Goal: Task Accomplishment & Management: Use online tool/utility

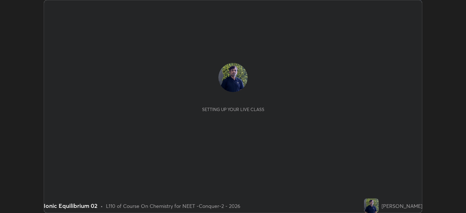
scroll to position [213, 466]
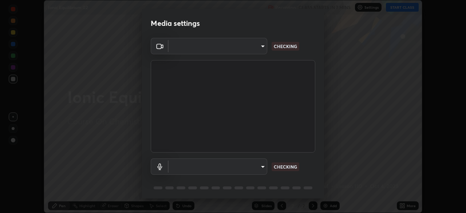
type input "4598412b681496c651495e529929790f1be42f1f9e019831001da21812e1e3b3"
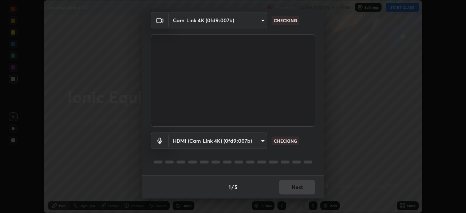
click at [251, 144] on body "Erase all Ionic Equilibrium 02 Recording CLASS STARTS IN 7 MINS Settings START …" at bounding box center [233, 106] width 466 height 213
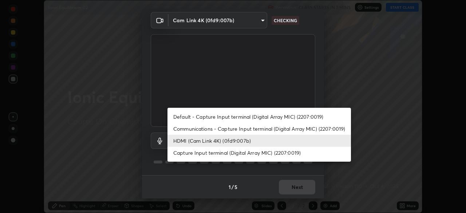
click at [243, 122] on li "Default - Capture Input terminal (Digital Array MIC) (2207:0019)" at bounding box center [260, 117] width 184 height 12
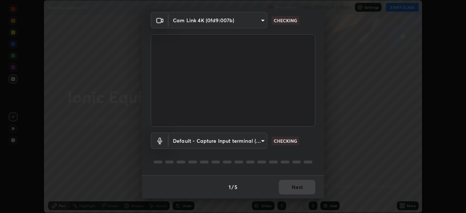
click at [245, 143] on body "Erase all Ionic Equilibrium 02 Recording CLASS STARTS IN 7 MINS Settings START …" at bounding box center [233, 106] width 466 height 213
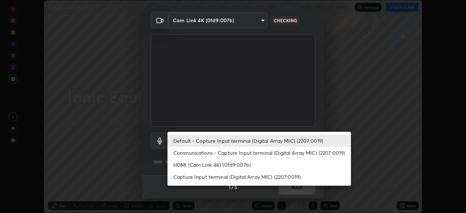
click at [243, 165] on li "HDMI (Cam Link 4K) (0fd9:007b)" at bounding box center [260, 165] width 184 height 12
type input "116b2355cfba7da652d043c0892b37d636e250ddc816e23184bb23be403c18f9"
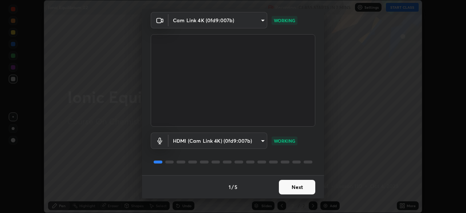
click at [294, 188] on button "Next" at bounding box center [297, 187] width 36 height 15
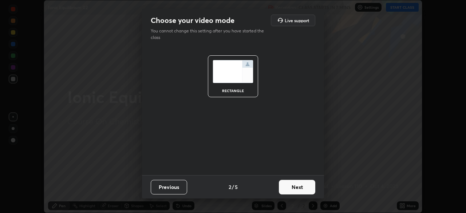
scroll to position [0, 0]
click at [299, 193] on button "Next" at bounding box center [297, 187] width 36 height 15
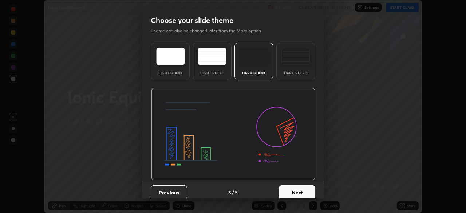
click at [302, 189] on button "Next" at bounding box center [297, 192] width 36 height 15
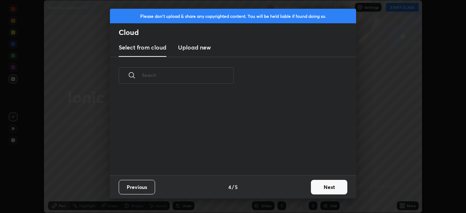
click at [311, 191] on button "Next" at bounding box center [329, 187] width 36 height 15
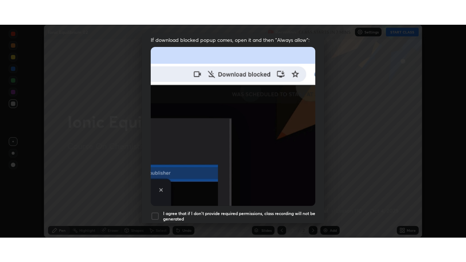
scroll to position [174, 0]
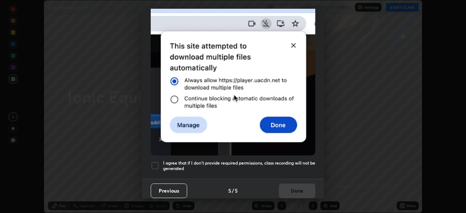
click at [160, 162] on div "I agree that if I don't provide required permissions, class recording will not …" at bounding box center [233, 165] width 165 height 9
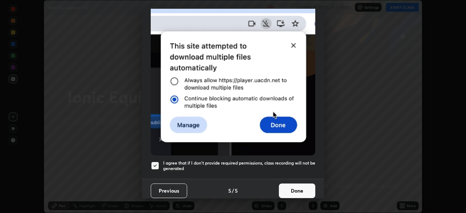
click at [294, 184] on button "Done" at bounding box center [297, 191] width 36 height 15
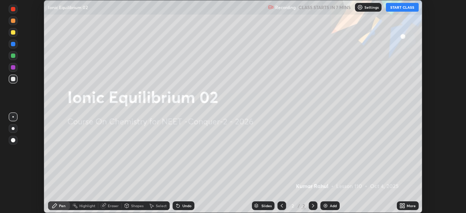
click at [404, 207] on icon at bounding box center [404, 207] width 2 height 2
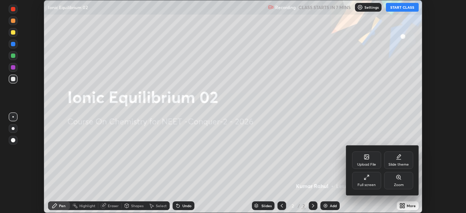
click at [373, 186] on div "Full screen" at bounding box center [367, 185] width 18 height 4
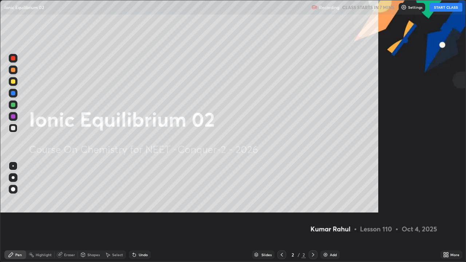
scroll to position [262, 466]
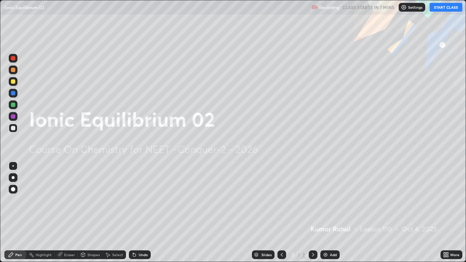
click at [406, 9] on img at bounding box center [404, 7] width 6 height 6
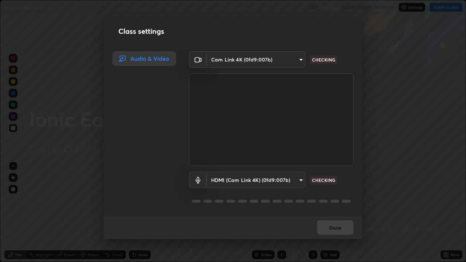
scroll to position [1, 0]
click at [333, 213] on button "Done" at bounding box center [335, 227] width 36 height 15
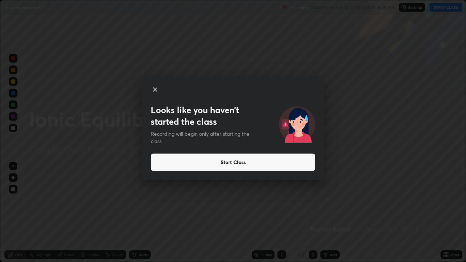
click at [230, 162] on button "Start Class" at bounding box center [233, 162] width 165 height 17
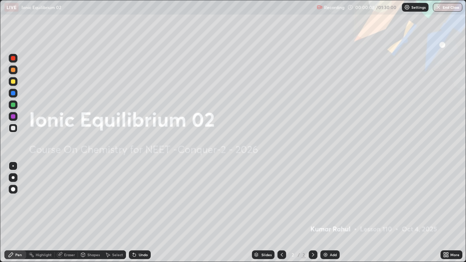
click at [330, 213] on div "Add" at bounding box center [333, 255] width 7 height 4
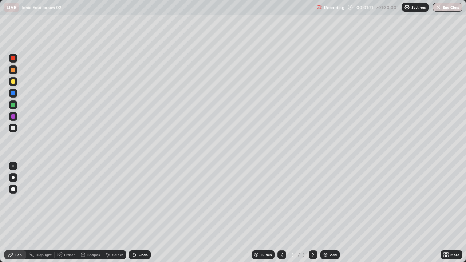
click at [13, 178] on div at bounding box center [13, 177] width 3 height 3
click at [13, 82] on div at bounding box center [13, 81] width 4 height 4
click at [333, 213] on div "Add" at bounding box center [333, 255] width 7 height 4
click at [68, 213] on div "Eraser" at bounding box center [69, 255] width 11 height 4
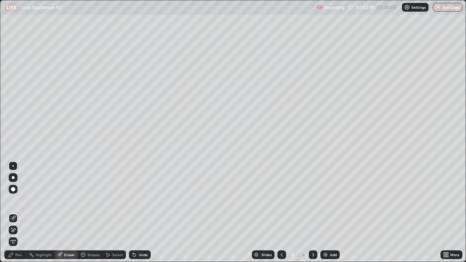
click at [21, 213] on div "Pen" at bounding box center [18, 255] width 7 height 4
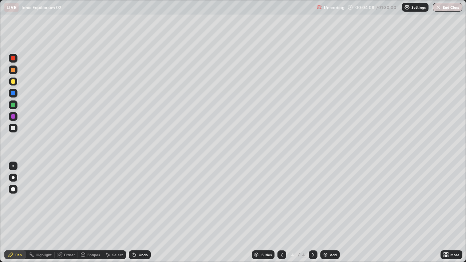
click at [332, 213] on div "Add" at bounding box center [333, 255] width 7 height 4
click at [281, 213] on icon at bounding box center [282, 255] width 6 height 6
click at [280, 213] on icon at bounding box center [282, 255] width 6 height 6
click at [13, 128] on div at bounding box center [13, 128] width 4 height 4
click at [313, 213] on icon at bounding box center [313, 255] width 6 height 6
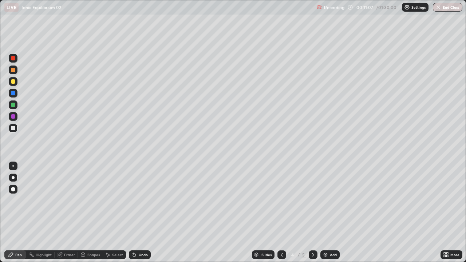
click at [312, 213] on icon at bounding box center [313, 255] width 6 height 6
click at [329, 213] on div "Add" at bounding box center [330, 255] width 19 height 9
click at [12, 82] on div at bounding box center [13, 81] width 4 height 4
click at [14, 129] on div at bounding box center [13, 128] width 4 height 4
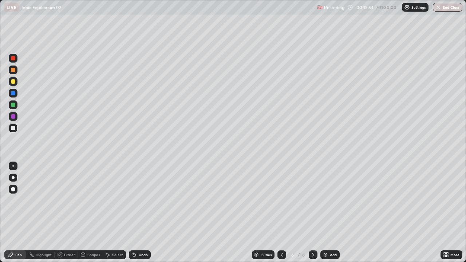
click at [71, 213] on div "Eraser" at bounding box center [69, 255] width 11 height 4
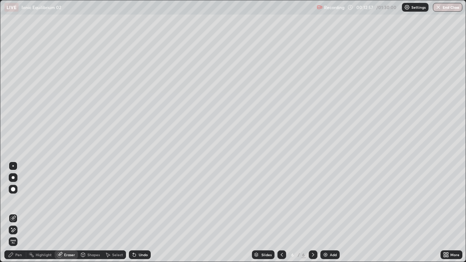
click at [20, 213] on div "Pen" at bounding box center [18, 255] width 7 height 4
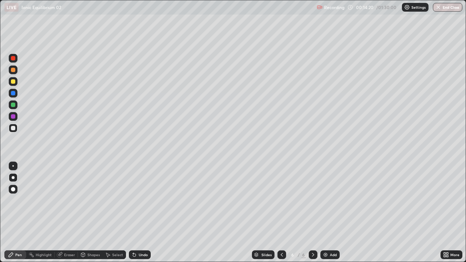
click at [311, 213] on icon at bounding box center [313, 255] width 6 height 6
click at [331, 213] on div "Add" at bounding box center [333, 255] width 7 height 4
click at [68, 213] on div "Eraser" at bounding box center [69, 255] width 11 height 4
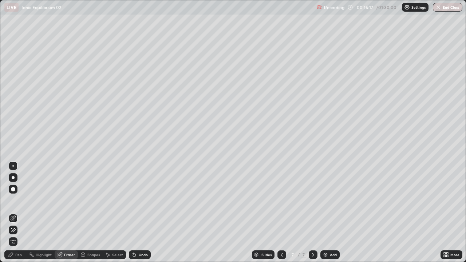
click at [19, 213] on div "Pen" at bounding box center [18, 255] width 7 height 4
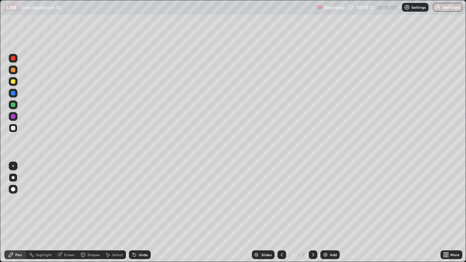
click at [312, 213] on icon at bounding box center [313, 255] width 6 height 6
click at [330, 213] on div "Add" at bounding box center [333, 255] width 7 height 4
click at [281, 213] on icon at bounding box center [282, 255] width 6 height 6
click at [313, 213] on icon at bounding box center [313, 255] width 2 height 4
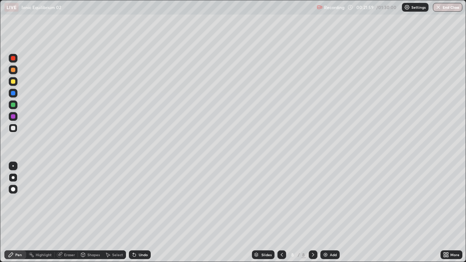
click at [330, 213] on div "Add" at bounding box center [333, 255] width 7 height 4
click at [70, 213] on div "Eraser" at bounding box center [69, 255] width 11 height 4
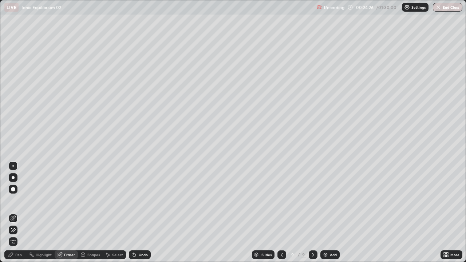
click at [18, 213] on div "Pen" at bounding box center [18, 255] width 7 height 4
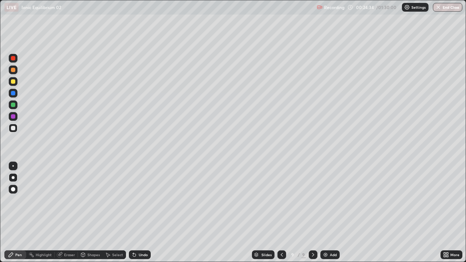
click at [314, 213] on icon at bounding box center [313, 255] width 6 height 6
click at [331, 213] on div "Add" at bounding box center [333, 255] width 7 height 4
click at [282, 213] on icon at bounding box center [282, 255] width 6 height 6
click at [281, 213] on icon at bounding box center [282, 255] width 2 height 4
click at [281, 213] on icon at bounding box center [282, 255] width 6 height 6
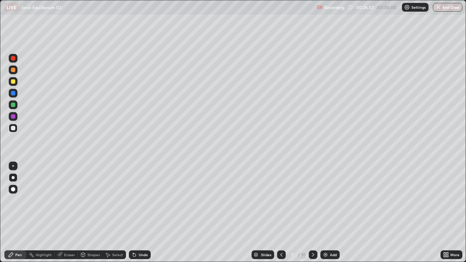
click at [281, 213] on icon at bounding box center [282, 255] width 2 height 4
click at [281, 213] on icon at bounding box center [282, 255] width 6 height 6
click at [281, 213] on icon at bounding box center [282, 255] width 2 height 4
click at [313, 213] on icon at bounding box center [313, 255] width 6 height 6
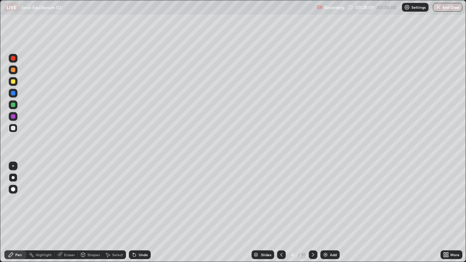
click at [311, 213] on icon at bounding box center [313, 255] width 6 height 6
click at [313, 213] on icon at bounding box center [313, 255] width 6 height 6
click at [312, 213] on icon at bounding box center [313, 255] width 6 height 6
click at [313, 213] on icon at bounding box center [313, 255] width 6 height 6
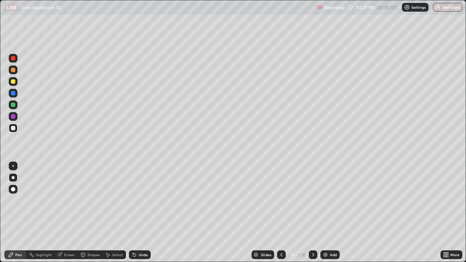
click at [312, 213] on icon at bounding box center [313, 255] width 6 height 6
click at [13, 107] on div at bounding box center [13, 105] width 4 height 4
click at [13, 129] on div at bounding box center [13, 128] width 4 height 4
click at [313, 213] on icon at bounding box center [313, 255] width 6 height 6
click at [368, 213] on div "Slides 10 / 10 Add" at bounding box center [296, 255] width 290 height 15
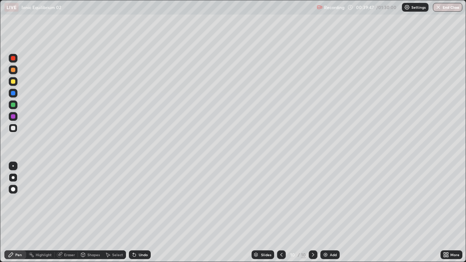
click at [376, 213] on div "Slides 10 / 10 Add" at bounding box center [296, 255] width 290 height 15
click at [388, 213] on div "Slides 10 / 10 Add" at bounding box center [296, 255] width 290 height 15
click at [387, 213] on div "Slides 10 / 10 Add" at bounding box center [296, 255] width 290 height 15
click at [314, 213] on icon at bounding box center [313, 255] width 2 height 4
click at [332, 213] on div "Add" at bounding box center [333, 255] width 7 height 4
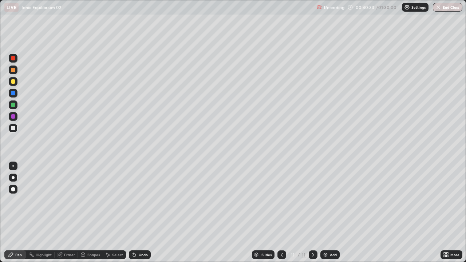
click at [67, 213] on div "Eraser" at bounding box center [69, 255] width 11 height 4
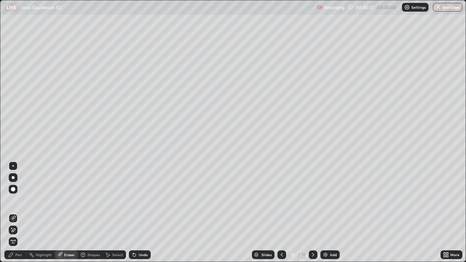
click at [18, 213] on div "Pen" at bounding box center [18, 255] width 7 height 4
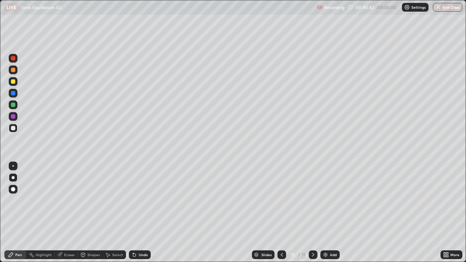
click at [70, 213] on div "Eraser" at bounding box center [69, 255] width 11 height 4
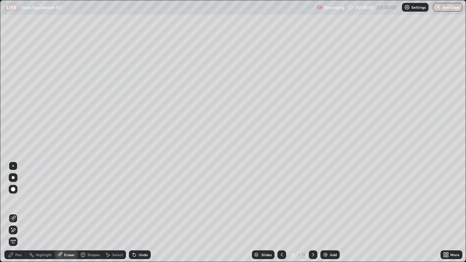
click at [19, 213] on div "Pen" at bounding box center [18, 255] width 7 height 4
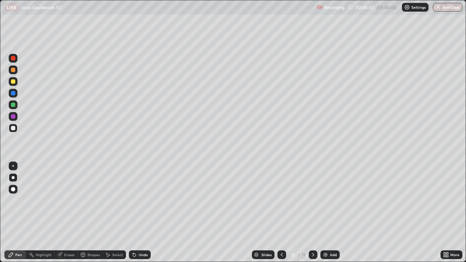
click at [19, 213] on div "Pen" at bounding box center [18, 255] width 7 height 4
click at [67, 213] on div "Eraser" at bounding box center [69, 255] width 11 height 4
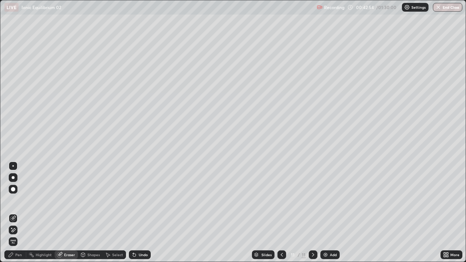
click at [19, 213] on div "Pen" at bounding box center [18, 255] width 7 height 4
click at [19, 213] on div "Pen" at bounding box center [15, 255] width 22 height 9
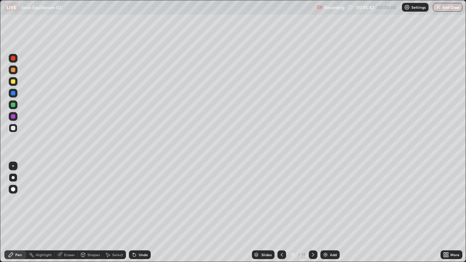
click at [281, 213] on icon at bounding box center [282, 255] width 6 height 6
click at [313, 213] on icon at bounding box center [313, 255] width 6 height 6
click at [312, 213] on icon at bounding box center [313, 255] width 6 height 6
click at [330, 213] on div "Add" at bounding box center [333, 255] width 7 height 4
click at [15, 82] on div at bounding box center [13, 81] width 4 height 4
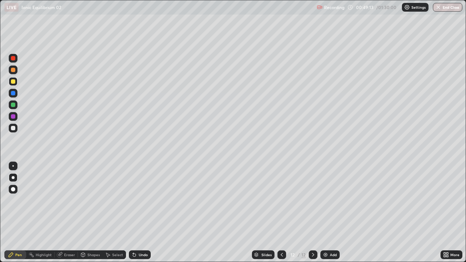
click at [13, 127] on div at bounding box center [13, 128] width 4 height 4
click at [313, 213] on icon at bounding box center [313, 255] width 6 height 6
click at [311, 213] on icon at bounding box center [313, 255] width 6 height 6
click at [333, 213] on div "Add" at bounding box center [333, 255] width 7 height 4
click at [281, 213] on icon at bounding box center [282, 255] width 6 height 6
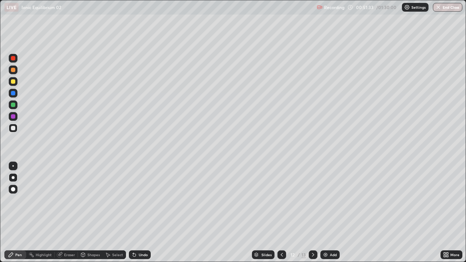
click at [313, 213] on icon at bounding box center [313, 255] width 6 height 6
click at [68, 213] on div "Eraser" at bounding box center [69, 255] width 11 height 4
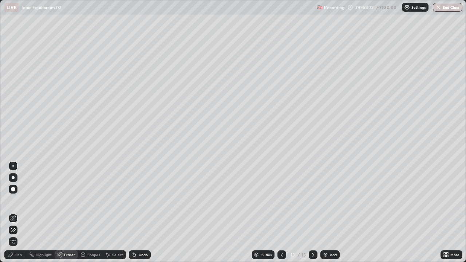
click at [312, 213] on icon at bounding box center [313, 255] width 6 height 6
click at [330, 213] on div "Add" at bounding box center [333, 255] width 7 height 4
click at [20, 213] on div "Pen" at bounding box center [18, 255] width 7 height 4
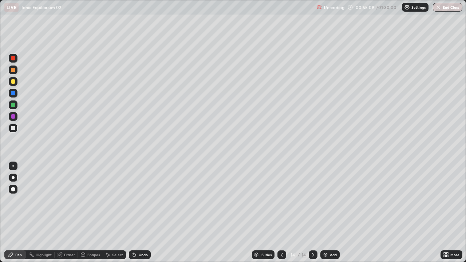
click at [281, 213] on icon at bounding box center [282, 255] width 2 height 4
click at [311, 213] on icon at bounding box center [313, 255] width 6 height 6
click at [312, 213] on icon at bounding box center [313, 255] width 2 height 4
click at [281, 213] on icon at bounding box center [282, 255] width 6 height 6
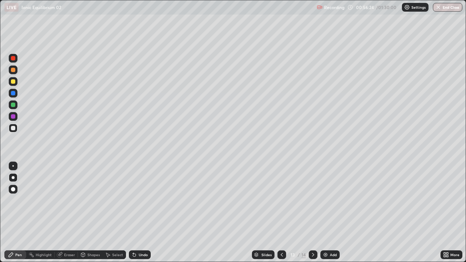
click at [281, 213] on icon at bounding box center [282, 255] width 6 height 6
click at [313, 213] on icon at bounding box center [313, 255] width 6 height 6
click at [312, 213] on icon at bounding box center [313, 255] width 6 height 6
click at [330, 213] on div "Add" at bounding box center [333, 255] width 7 height 4
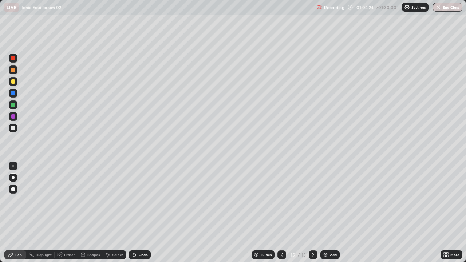
click at [312, 213] on icon at bounding box center [313, 255] width 6 height 6
click at [330, 213] on div "Add" at bounding box center [330, 255] width 19 height 9
click at [67, 213] on div "Eraser" at bounding box center [69, 255] width 11 height 4
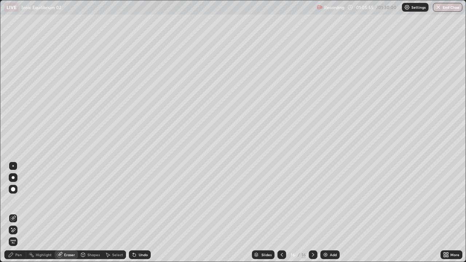
click at [18, 213] on div "Pen" at bounding box center [18, 255] width 7 height 4
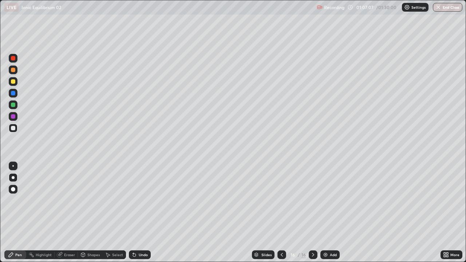
click at [313, 213] on icon at bounding box center [313, 255] width 2 height 4
click at [331, 213] on div "Add" at bounding box center [333, 255] width 7 height 4
click at [281, 213] on icon at bounding box center [282, 255] width 6 height 6
click at [312, 213] on icon at bounding box center [313, 255] width 6 height 6
click at [68, 213] on div "Eraser" at bounding box center [69, 255] width 11 height 4
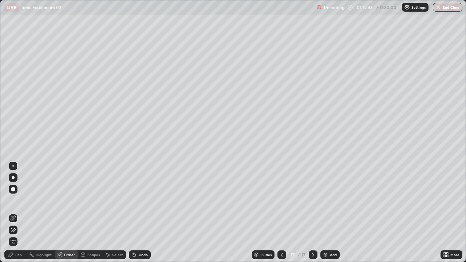
click at [19, 213] on div "Pen" at bounding box center [18, 255] width 7 height 4
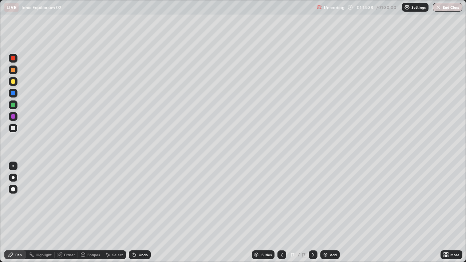
click at [313, 213] on icon at bounding box center [313, 255] width 6 height 6
click at [330, 213] on div "Add" at bounding box center [333, 255] width 7 height 4
click at [444, 7] on button "End Class" at bounding box center [448, 7] width 30 height 9
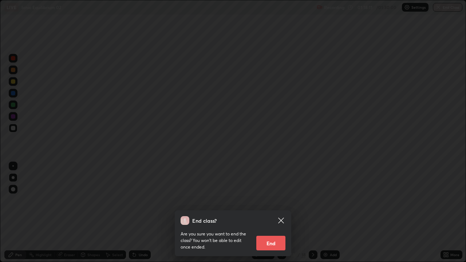
click at [274, 213] on button "End" at bounding box center [270, 243] width 29 height 15
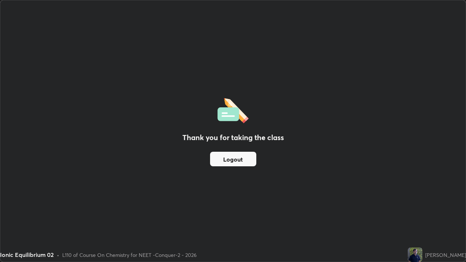
click at [230, 159] on button "Logout" at bounding box center [233, 159] width 46 height 15
